Goal: Check status: Check status

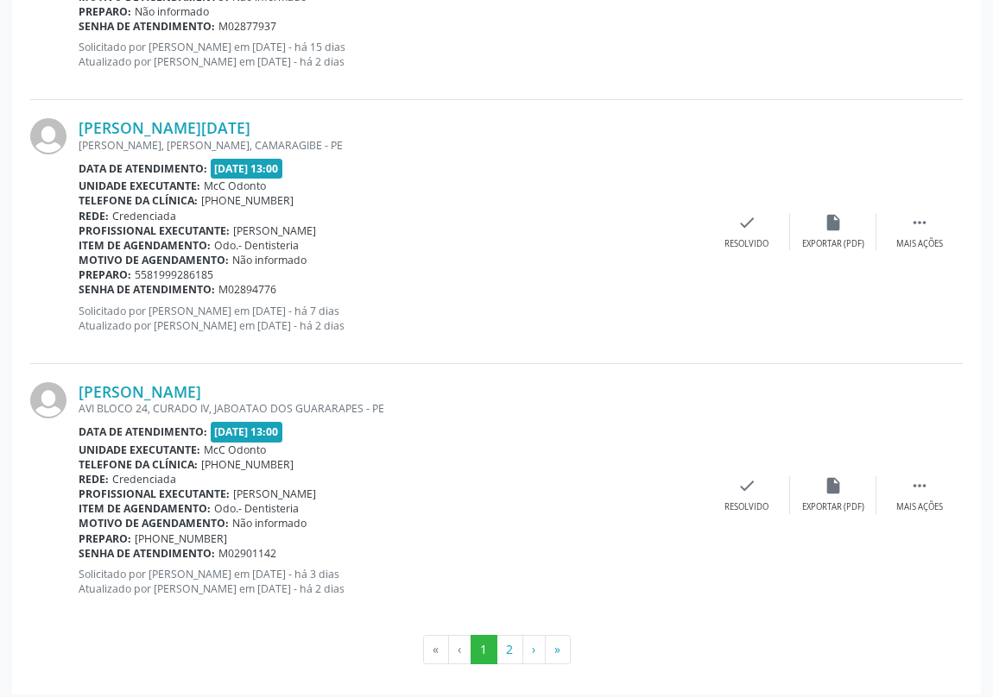
scroll to position [3849, 0]
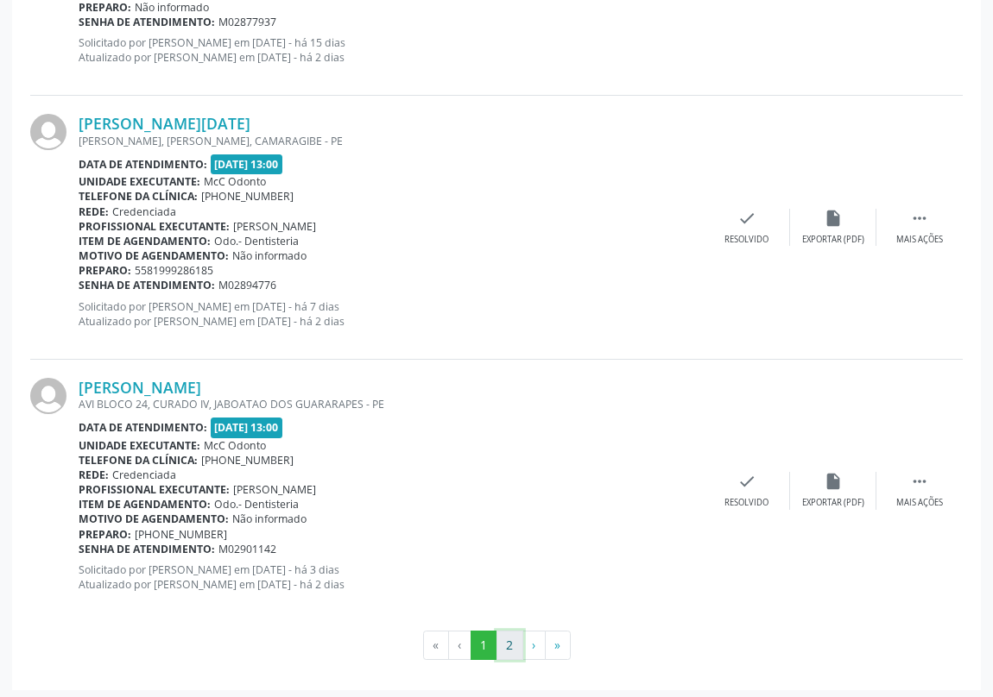
click at [507, 641] on button "2" at bounding box center [509, 645] width 27 height 29
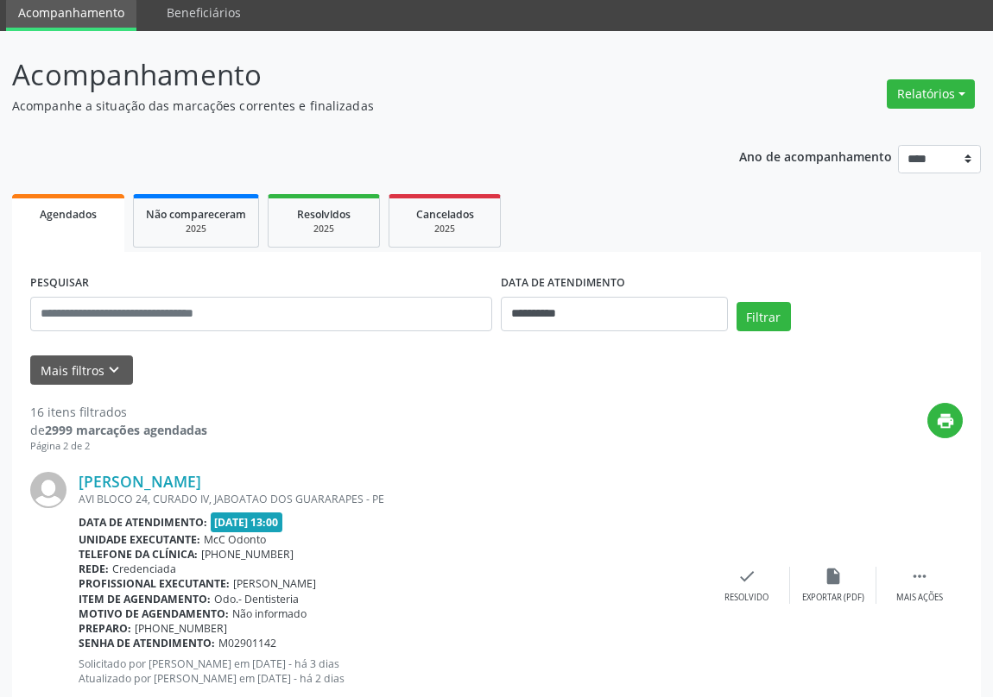
scroll to position [162, 0]
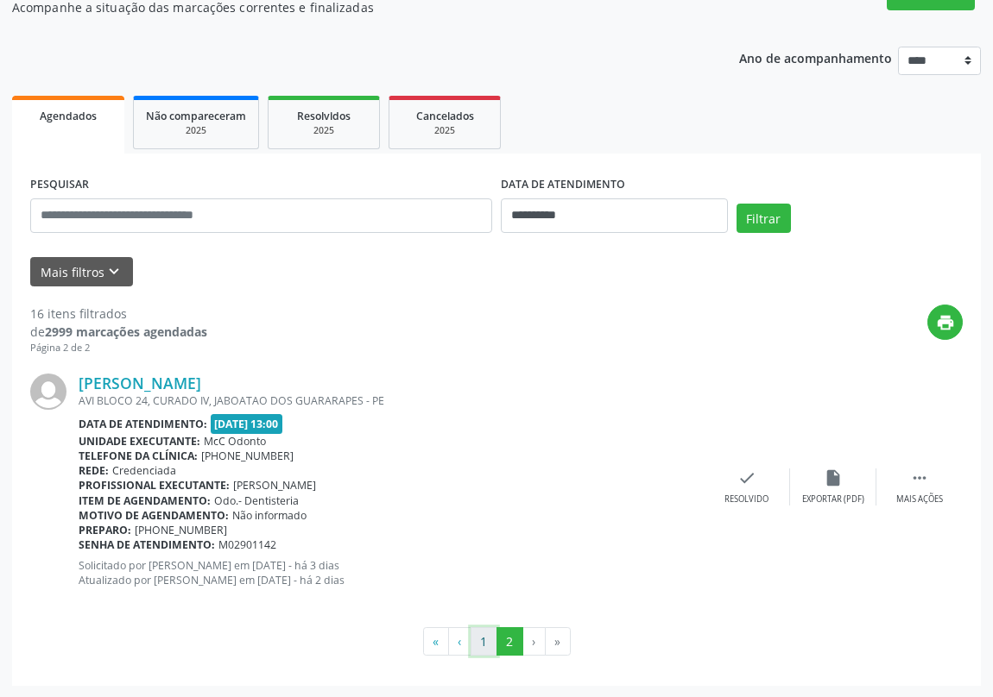
click at [487, 640] on button "1" at bounding box center [483, 642] width 27 height 29
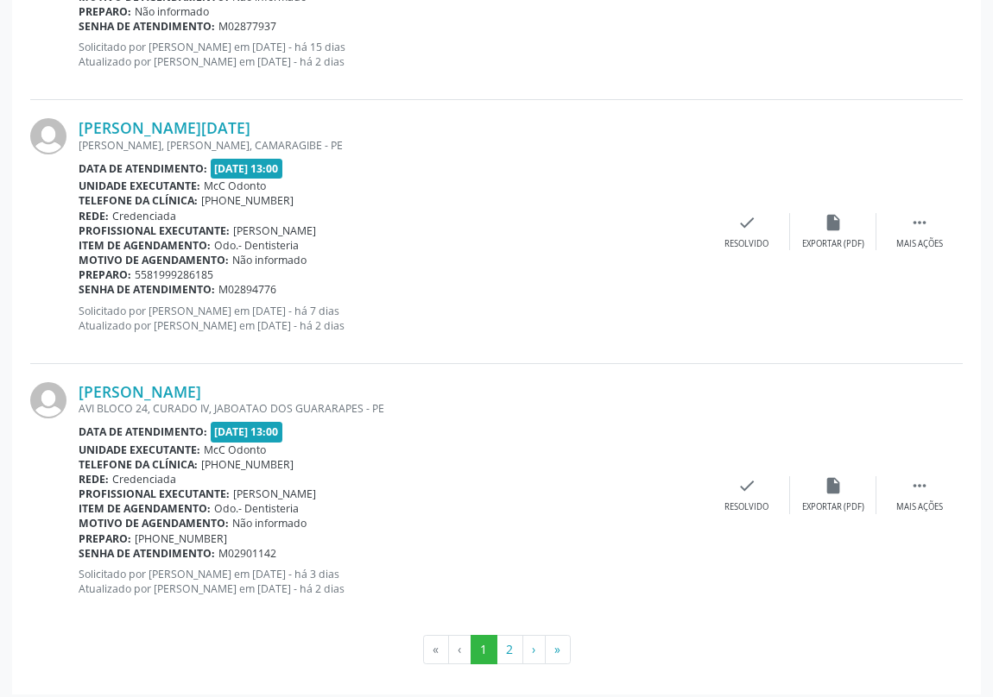
scroll to position [3849, 0]
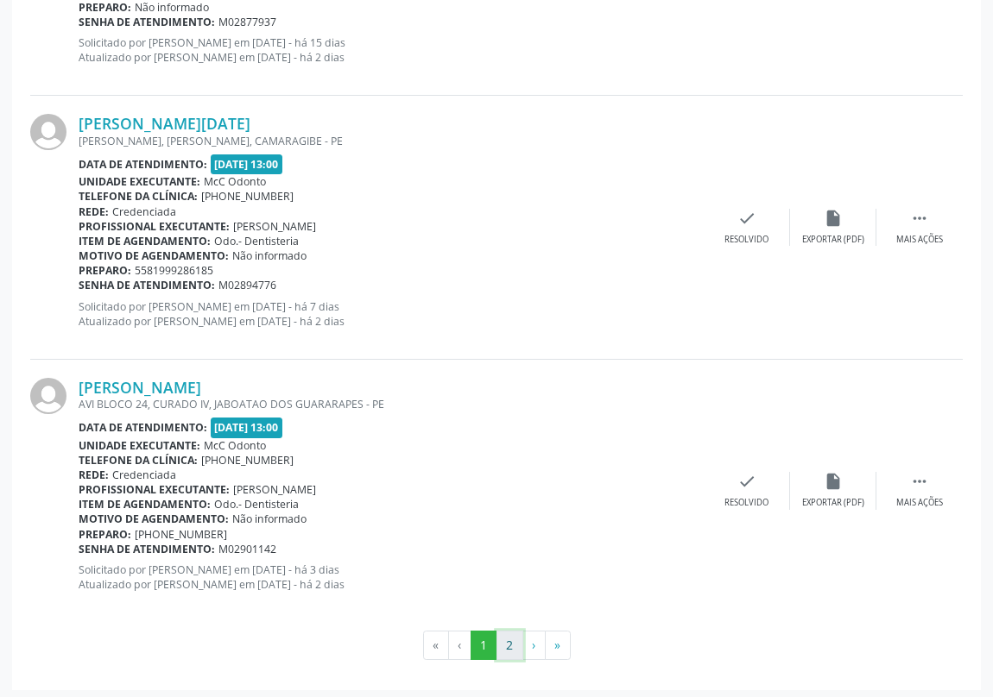
click at [514, 638] on button "2" at bounding box center [509, 645] width 27 height 29
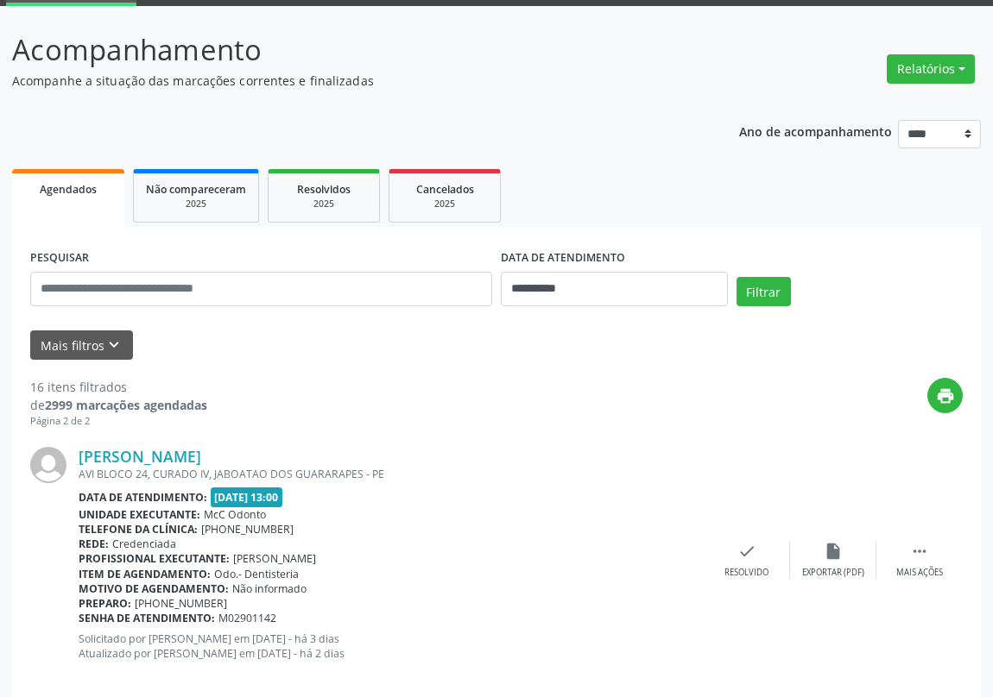
scroll to position [162, 0]
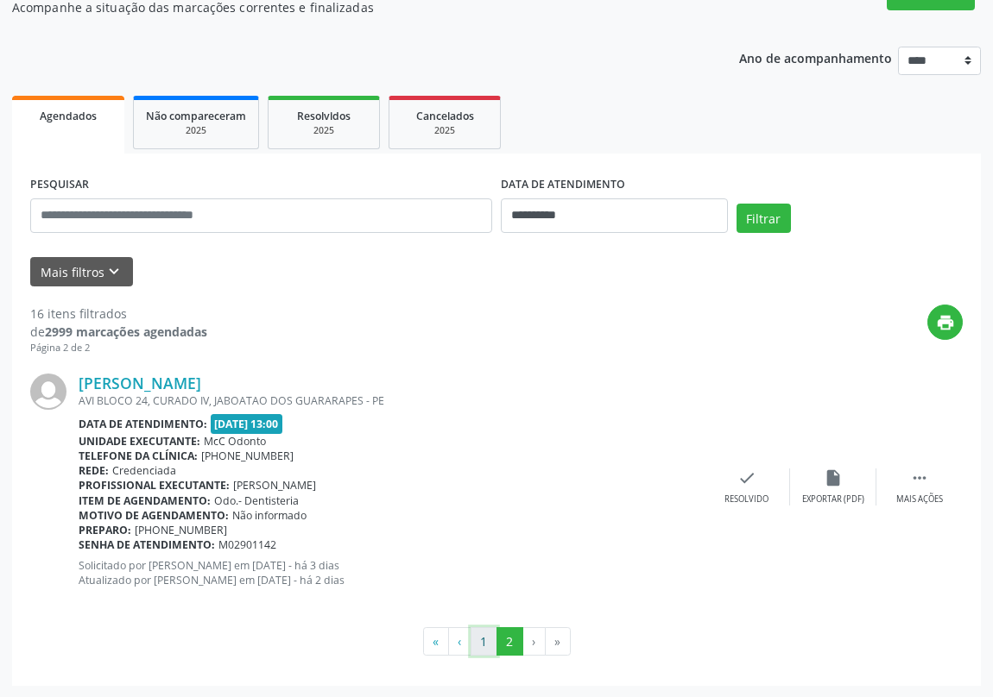
click at [487, 640] on button "1" at bounding box center [483, 642] width 27 height 29
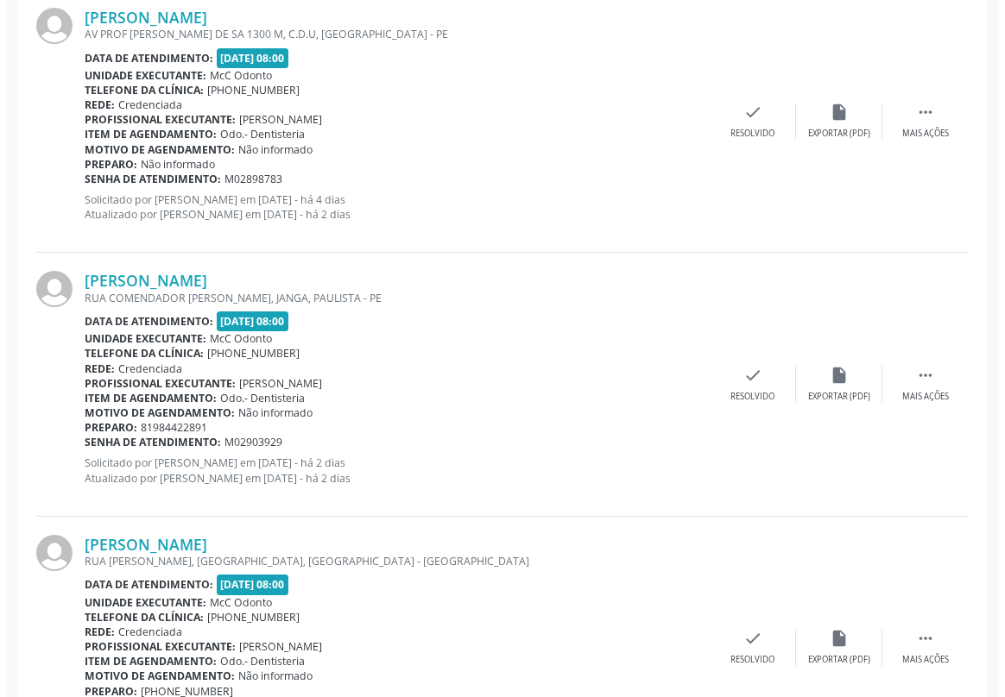
scroll to position [1255, 0]
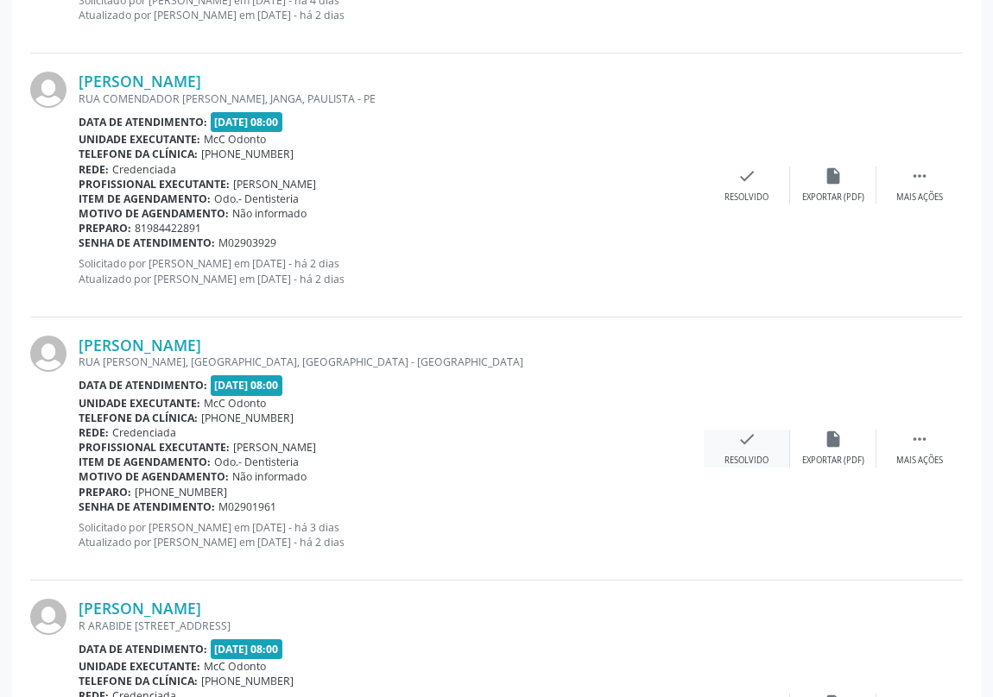
click at [742, 440] on icon "check" at bounding box center [746, 439] width 19 height 19
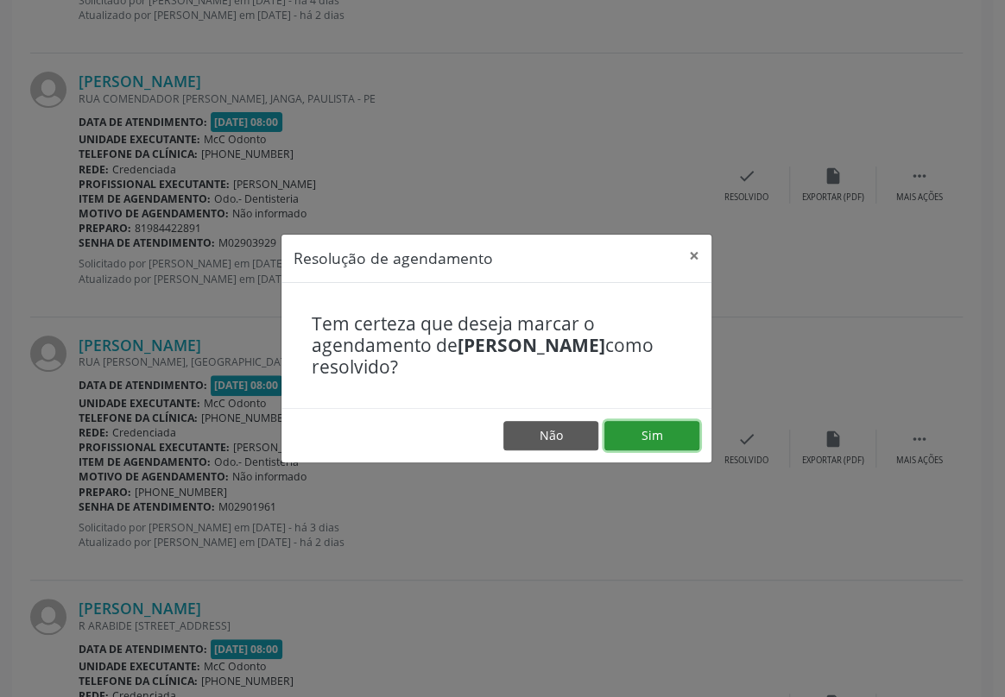
click at [656, 439] on button "Sim" at bounding box center [651, 435] width 95 height 29
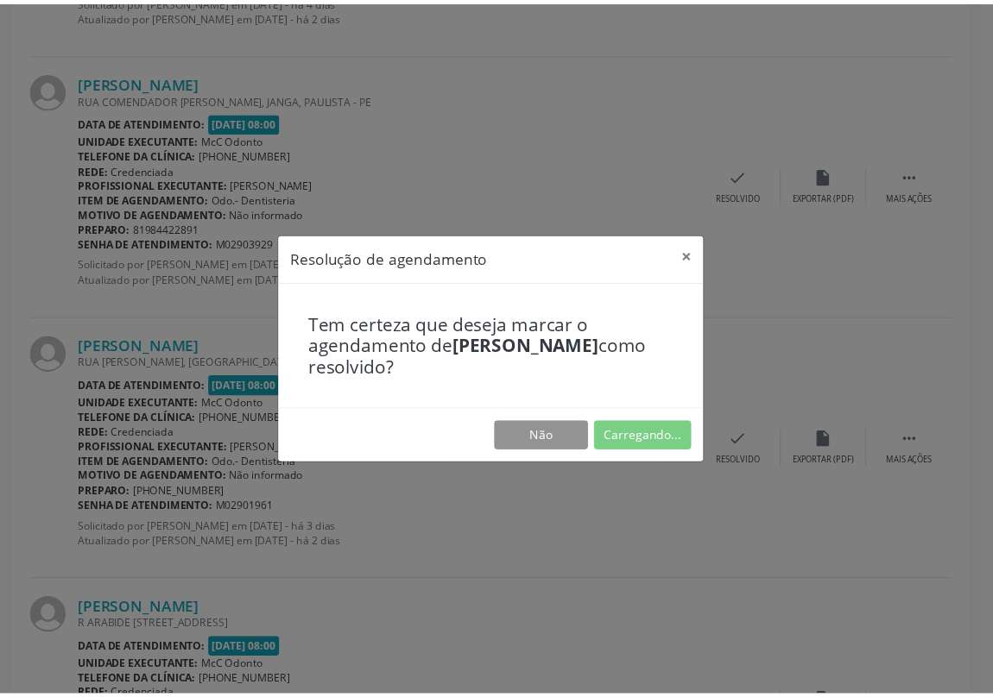
scroll to position [0, 0]
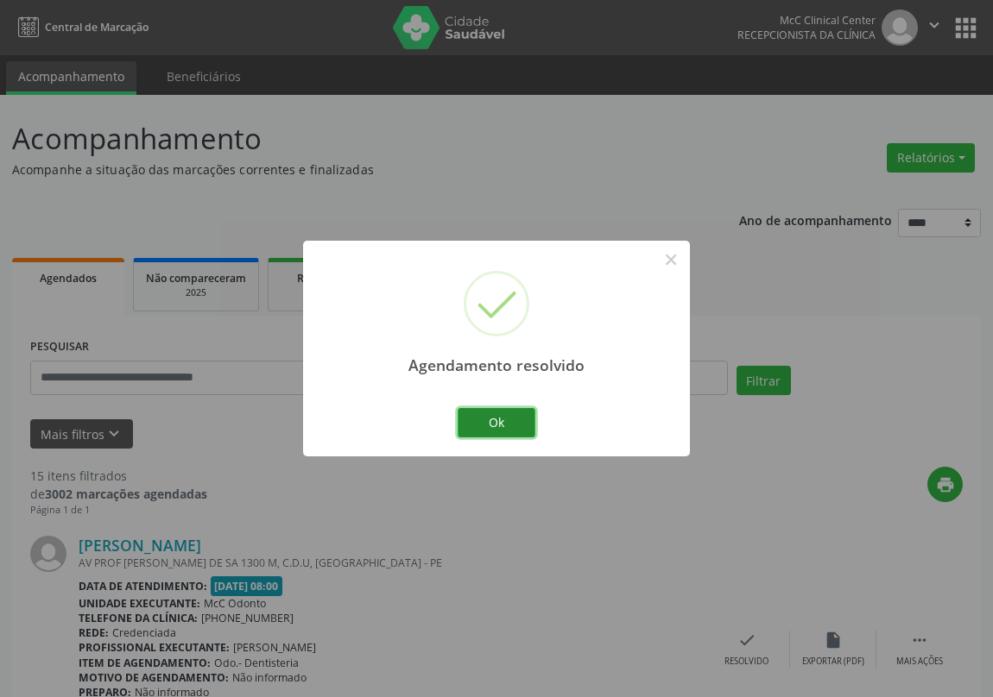
click at [485, 417] on button "Ok" at bounding box center [496, 422] width 78 height 29
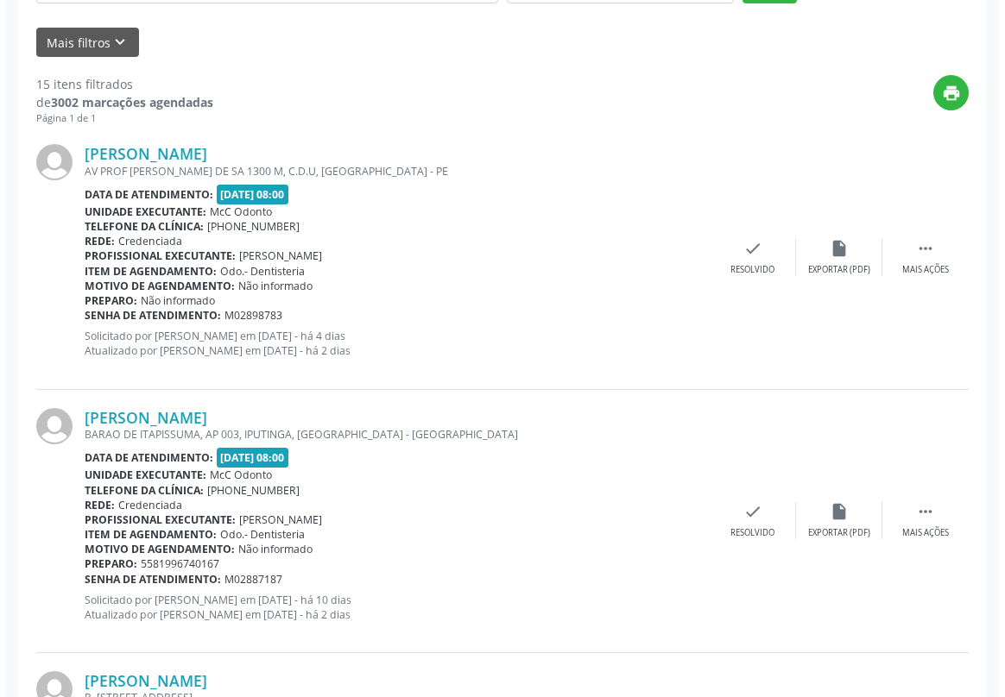
scroll to position [470, 0]
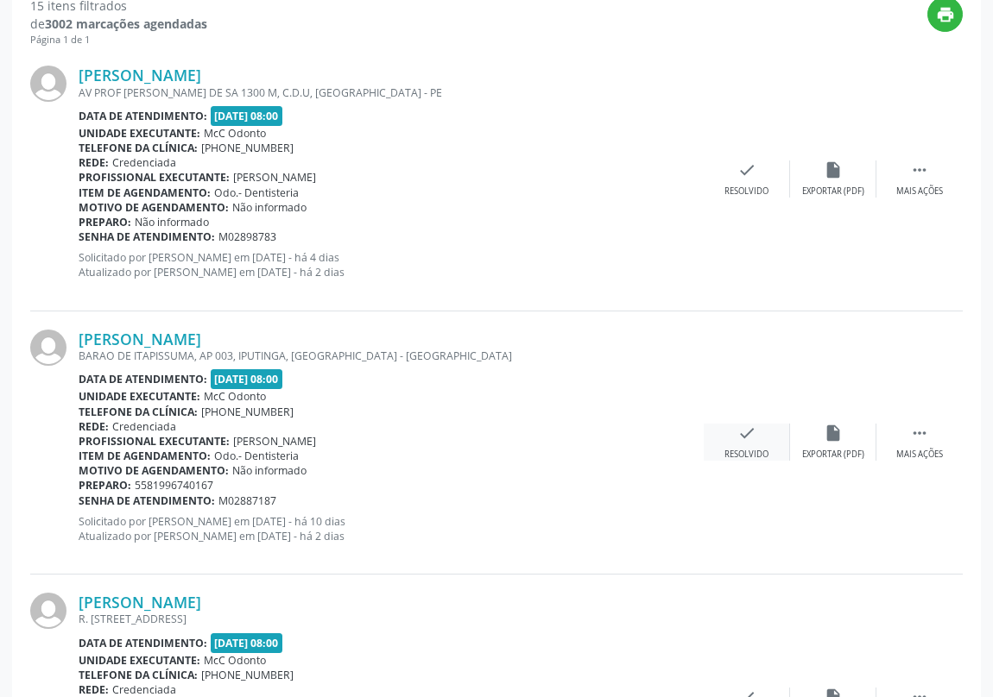
click at [742, 431] on icon "check" at bounding box center [746, 433] width 19 height 19
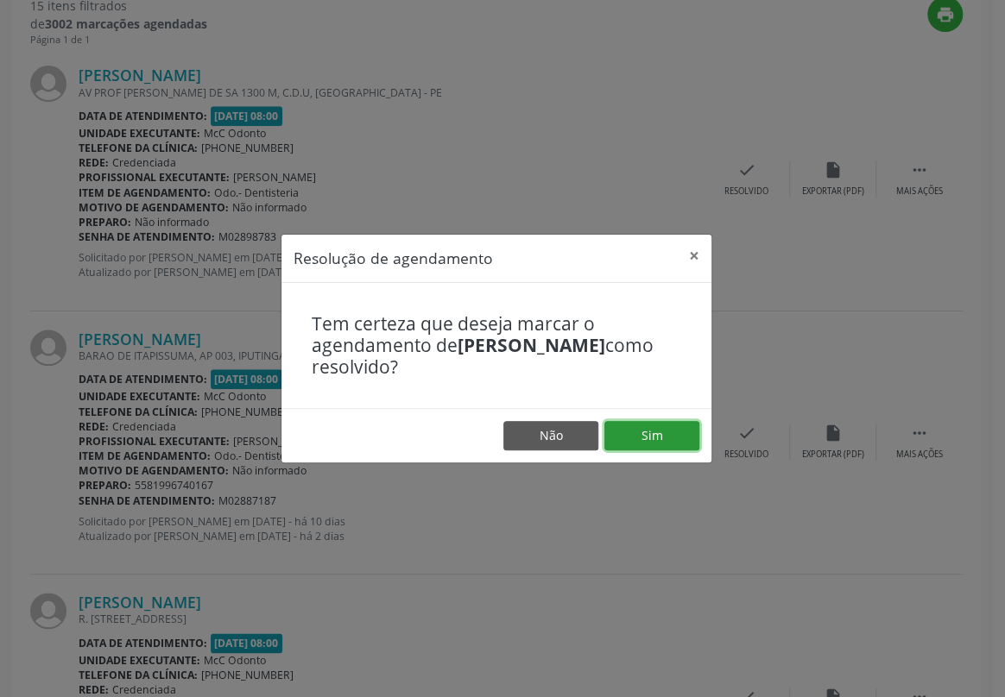
click at [678, 439] on button "Sim" at bounding box center [651, 435] width 95 height 29
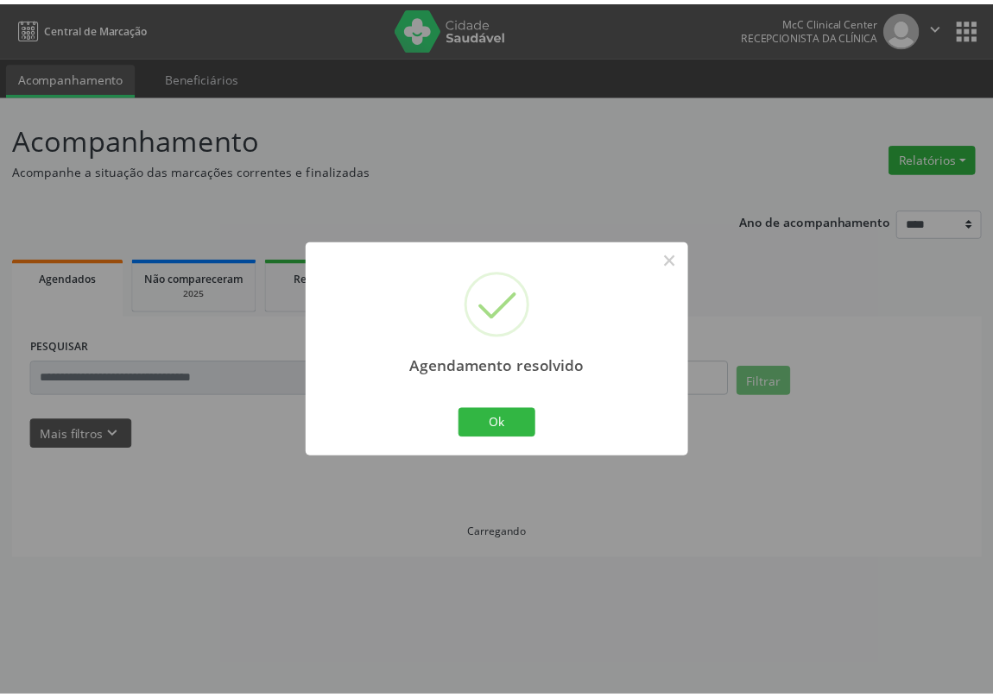
scroll to position [0, 0]
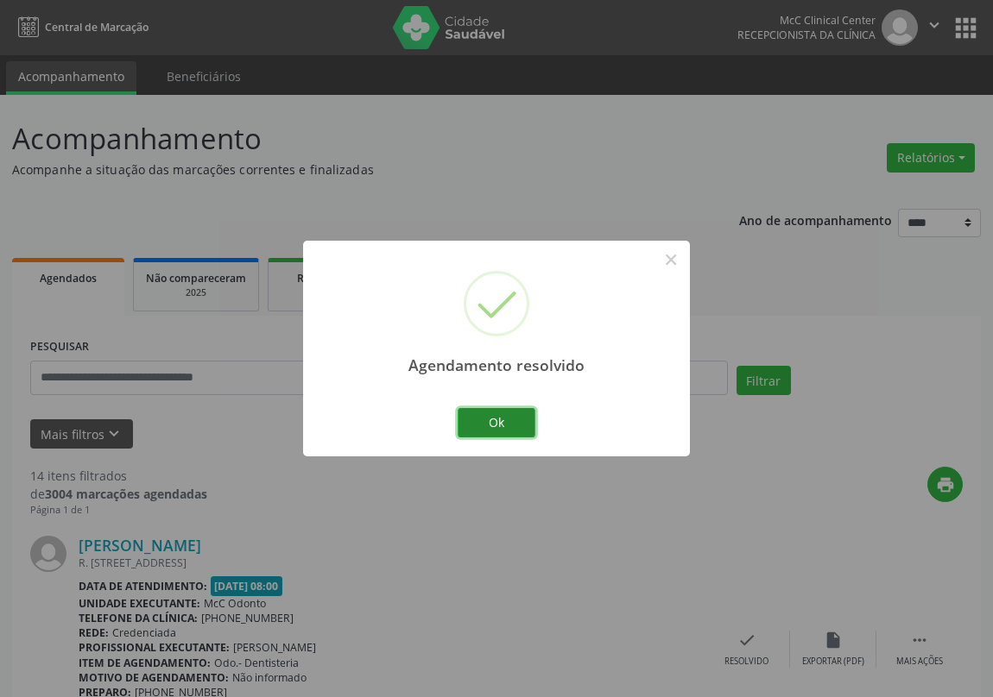
click at [505, 416] on button "Ok" at bounding box center [496, 422] width 78 height 29
